Goal: Check status: Check status

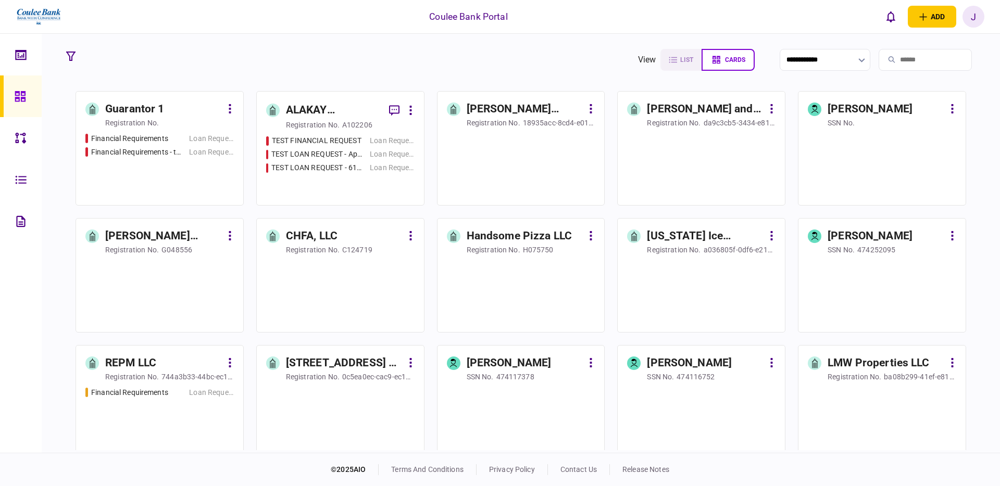
click at [135, 112] on div "Guarantor 1" at bounding box center [134, 109] width 59 height 17
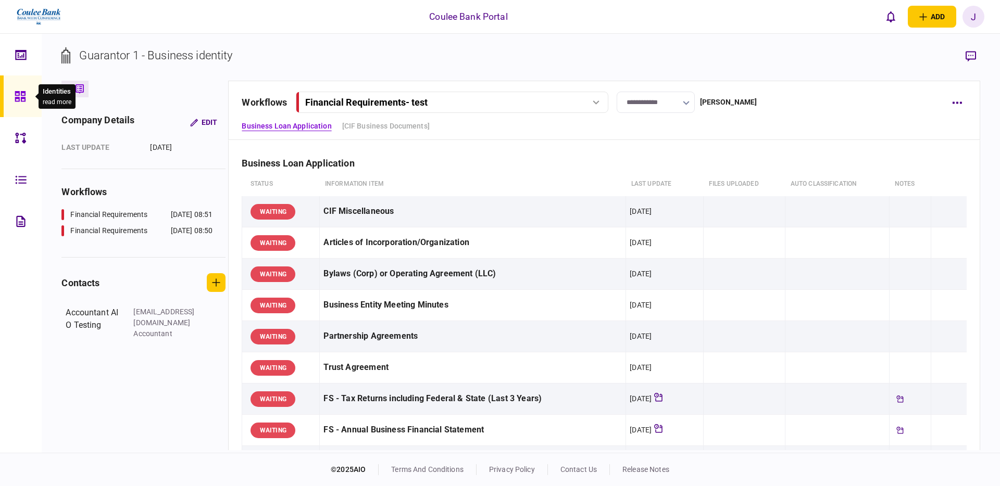
click at [22, 95] on icon at bounding box center [20, 96] width 10 height 10
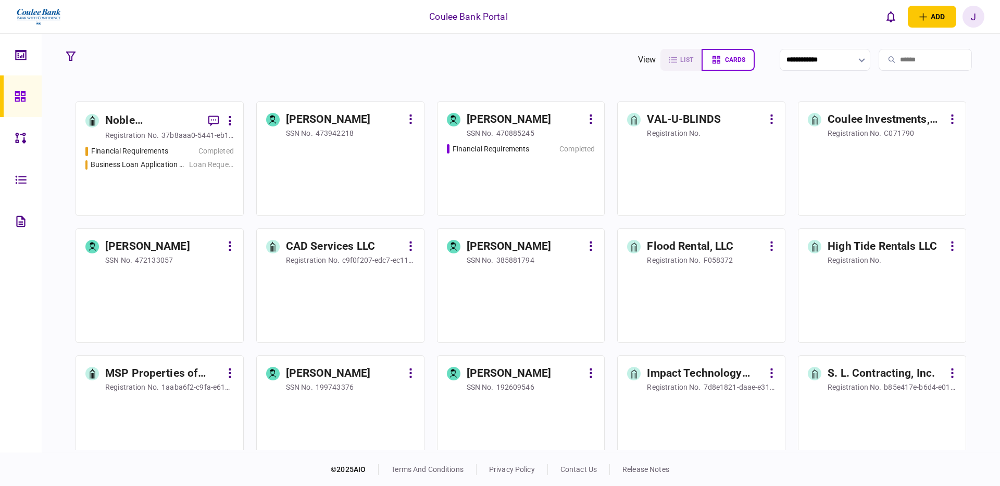
scroll to position [502, 0]
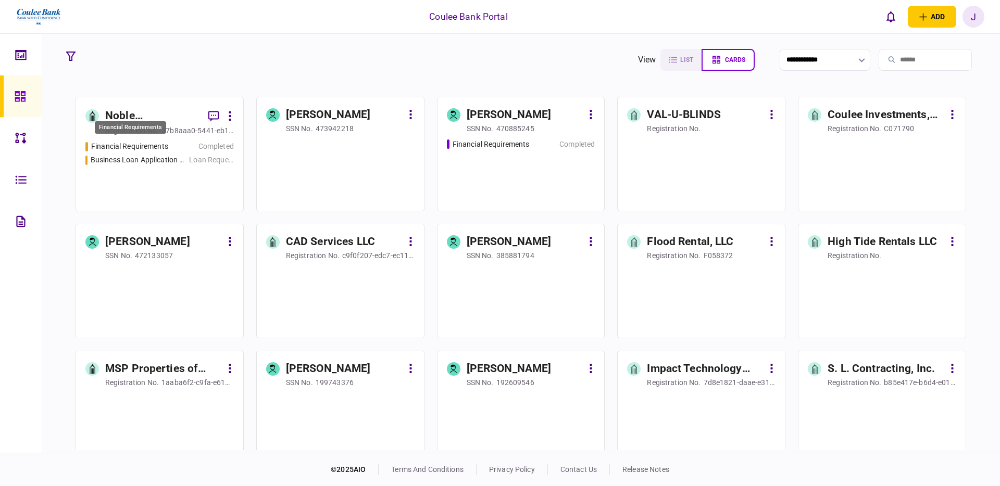
click at [151, 145] on div "Financial Requirements" at bounding box center [129, 146] width 77 height 11
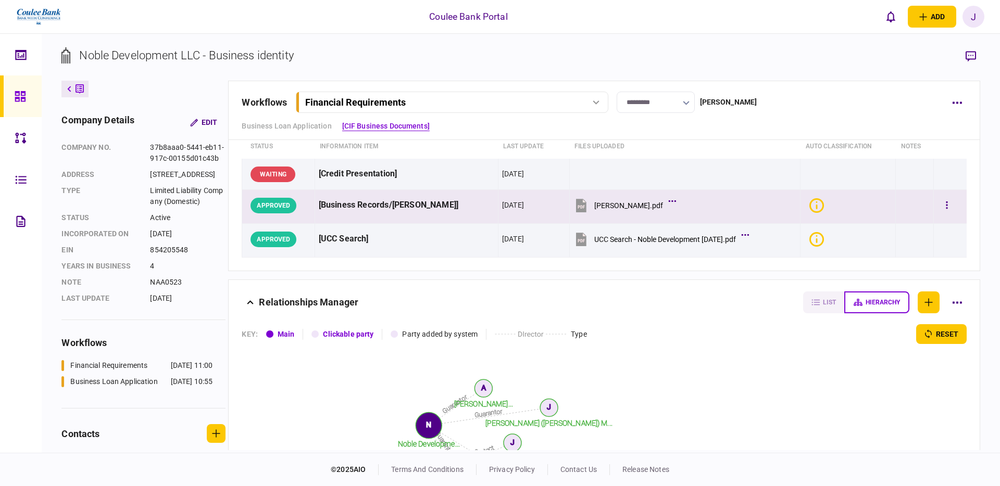
scroll to position [151, 0]
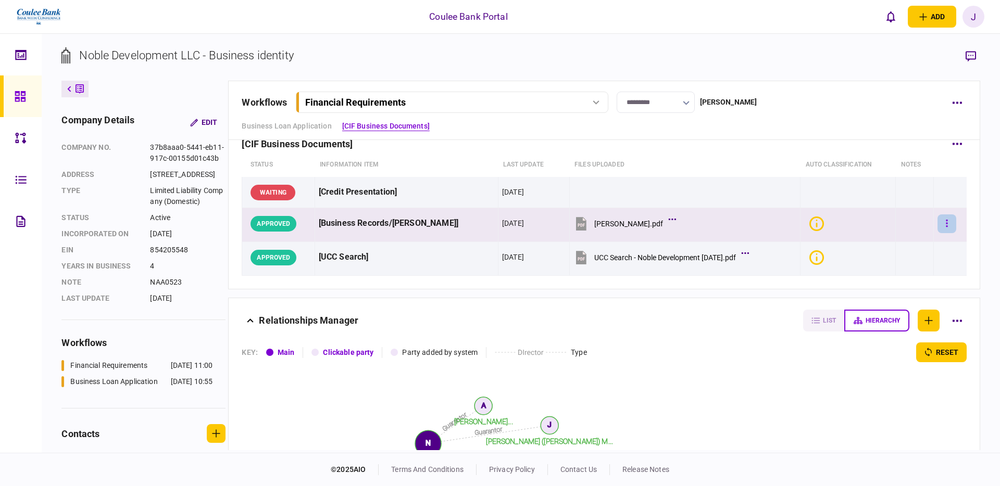
click at [946, 226] on icon "button" at bounding box center [947, 223] width 2 height 7
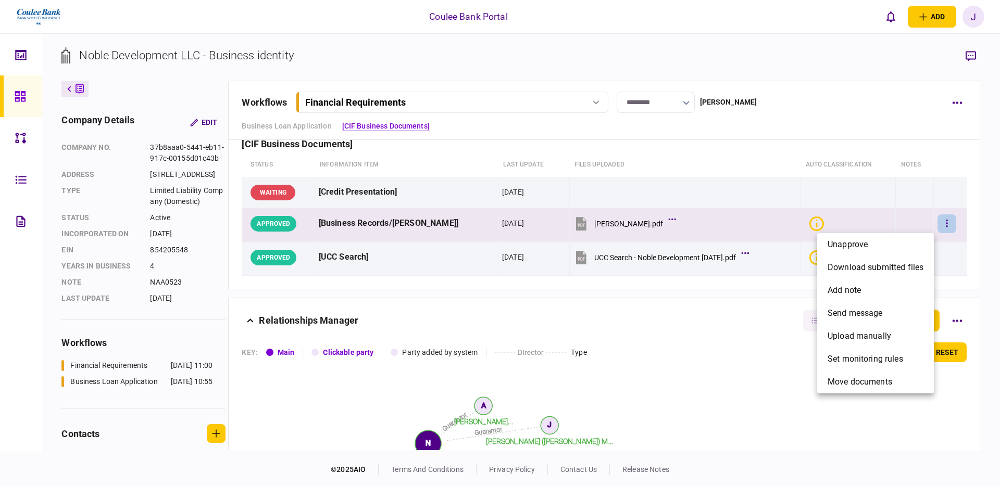
click at [969, 223] on div at bounding box center [500, 243] width 1000 height 486
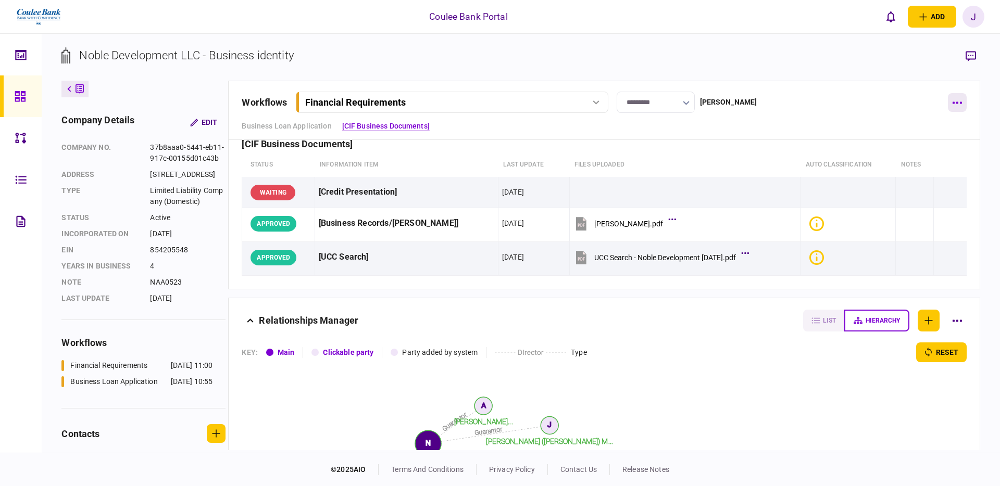
click at [958, 100] on button "button" at bounding box center [956, 102] width 19 height 19
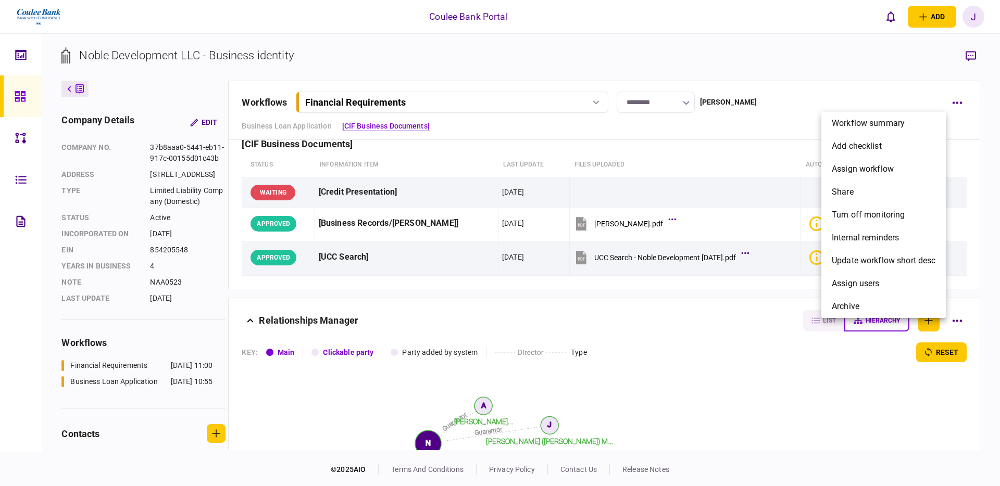
click at [969, 104] on div at bounding box center [500, 243] width 1000 height 486
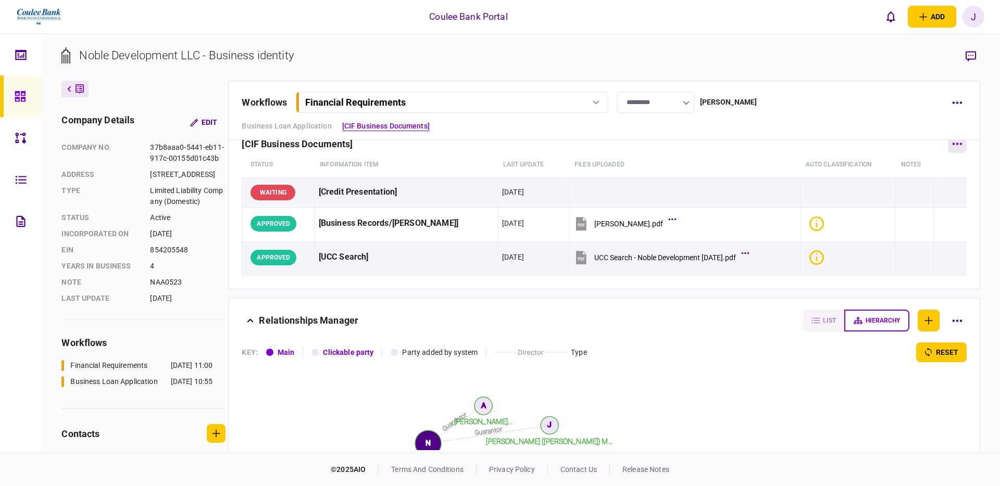
click at [957, 146] on button "button" at bounding box center [956, 143] width 19 height 19
